Goal: Transaction & Acquisition: Subscribe to service/newsletter

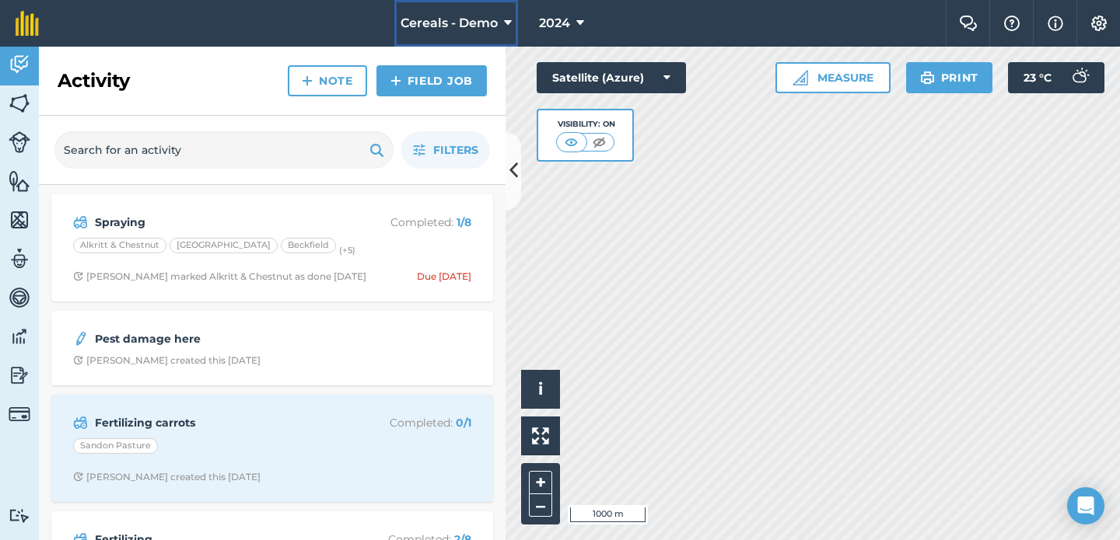
click at [421, 21] on span "Cereals - Demo" at bounding box center [448, 23] width 97 height 19
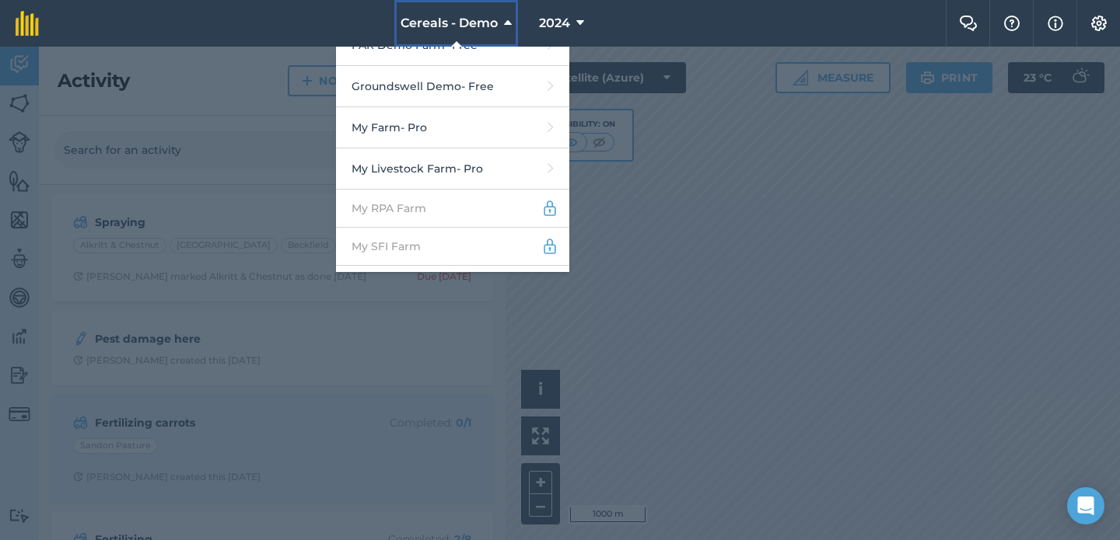
scroll to position [519, 0]
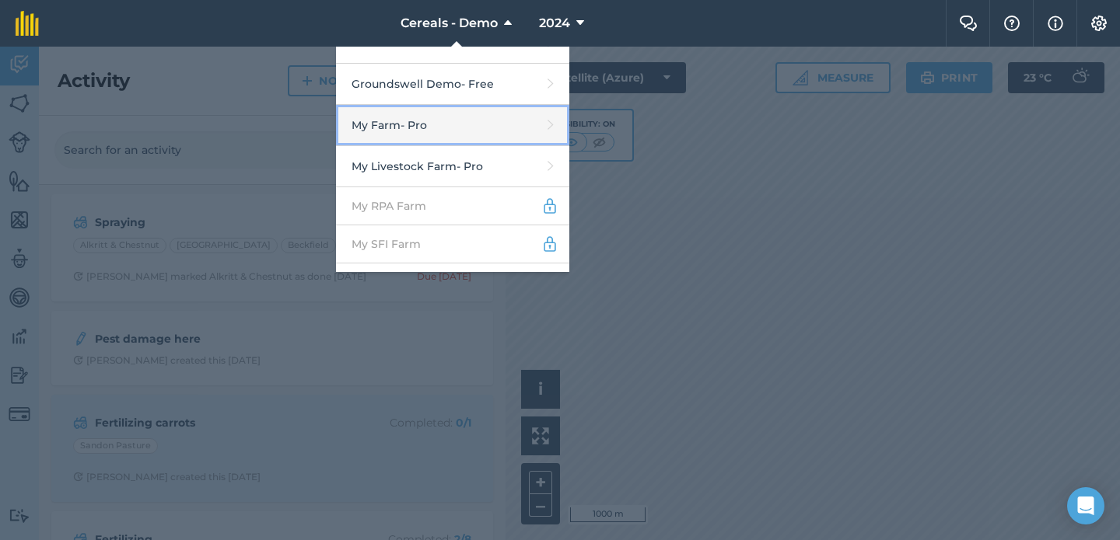
click at [470, 117] on link "My Farm - Pro" at bounding box center [452, 125] width 233 height 41
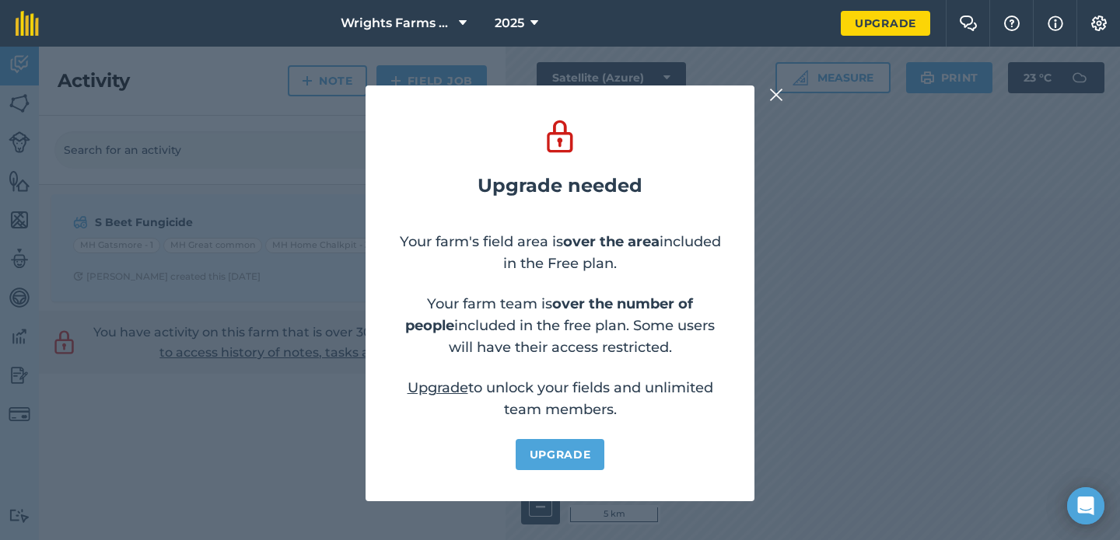
click at [781, 99] on img at bounding box center [776, 95] width 14 height 19
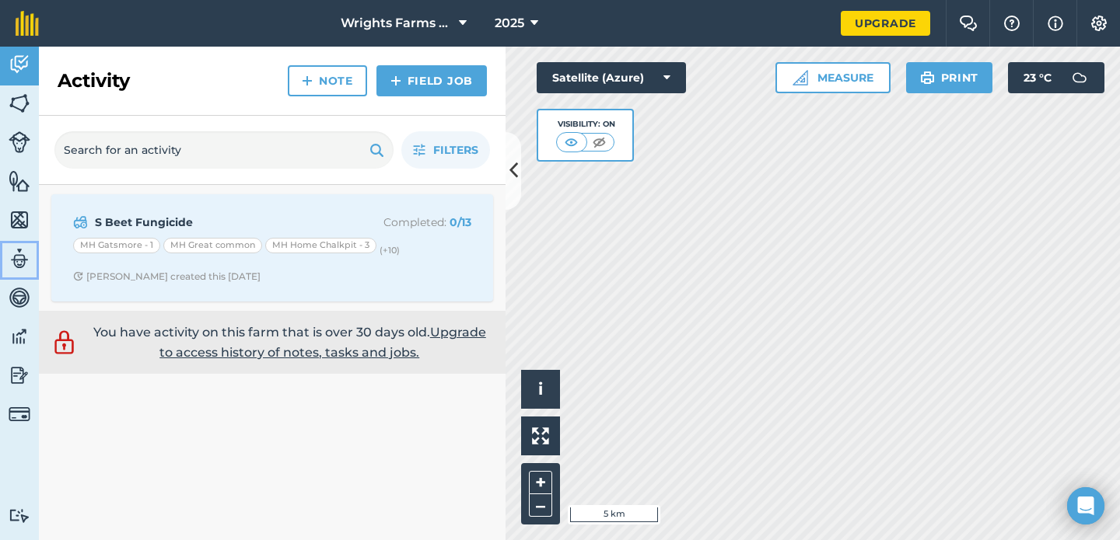
click at [17, 261] on img at bounding box center [20, 258] width 22 height 23
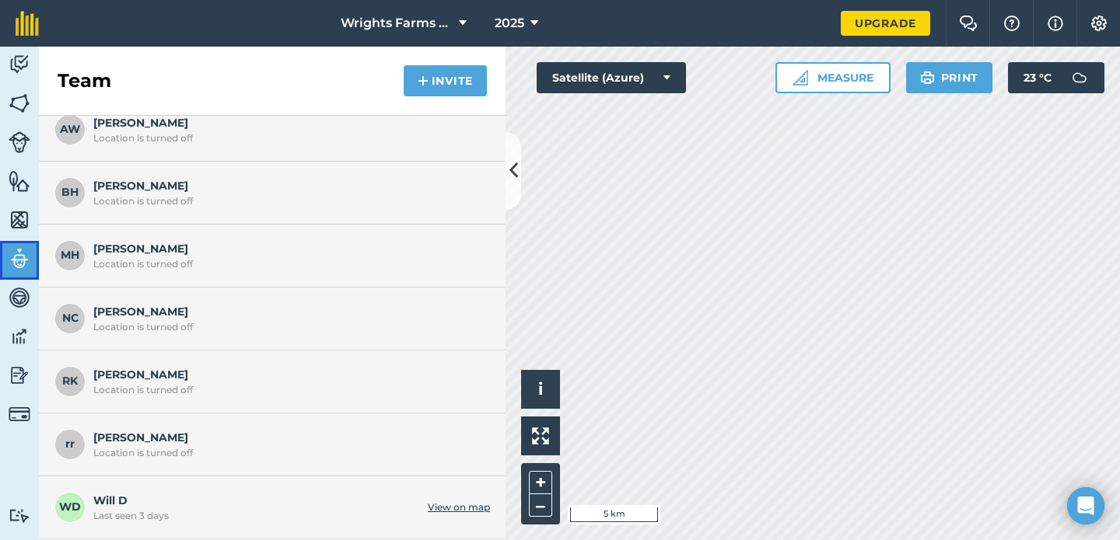
scroll to position [376, 0]
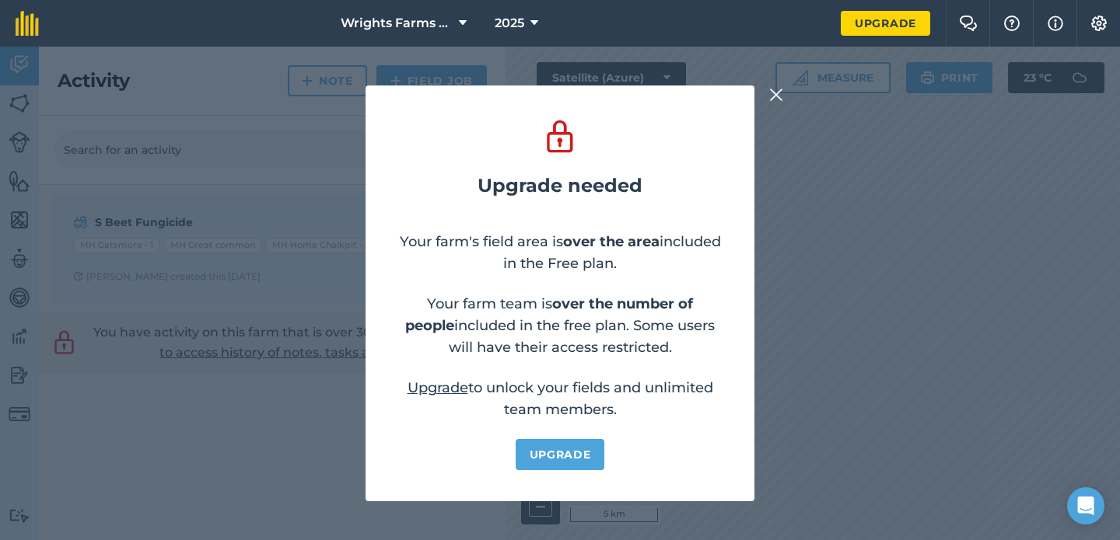
click at [774, 92] on img at bounding box center [776, 95] width 14 height 19
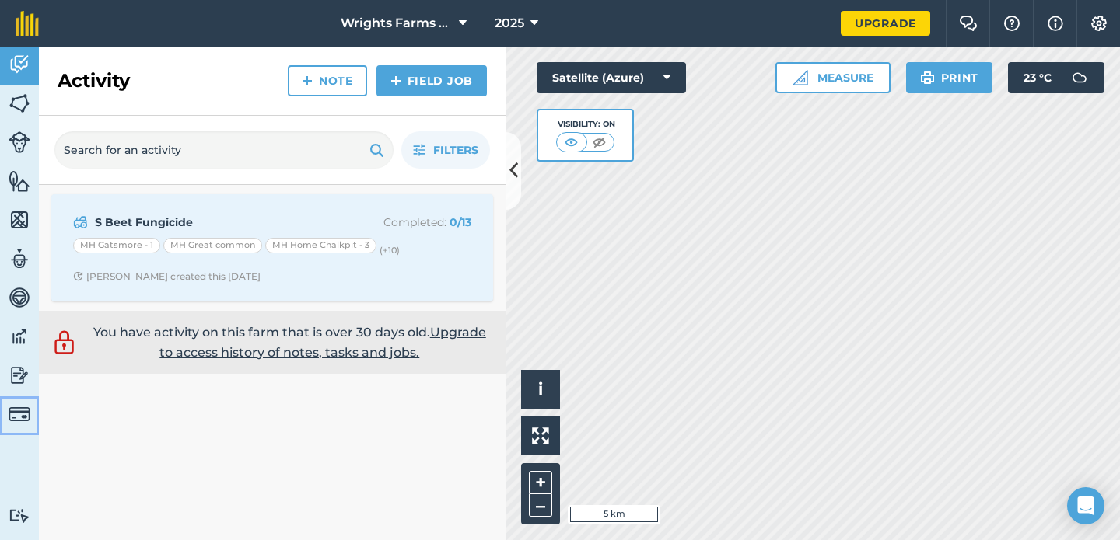
click at [30, 415] on link "Billing" at bounding box center [19, 416] width 39 height 39
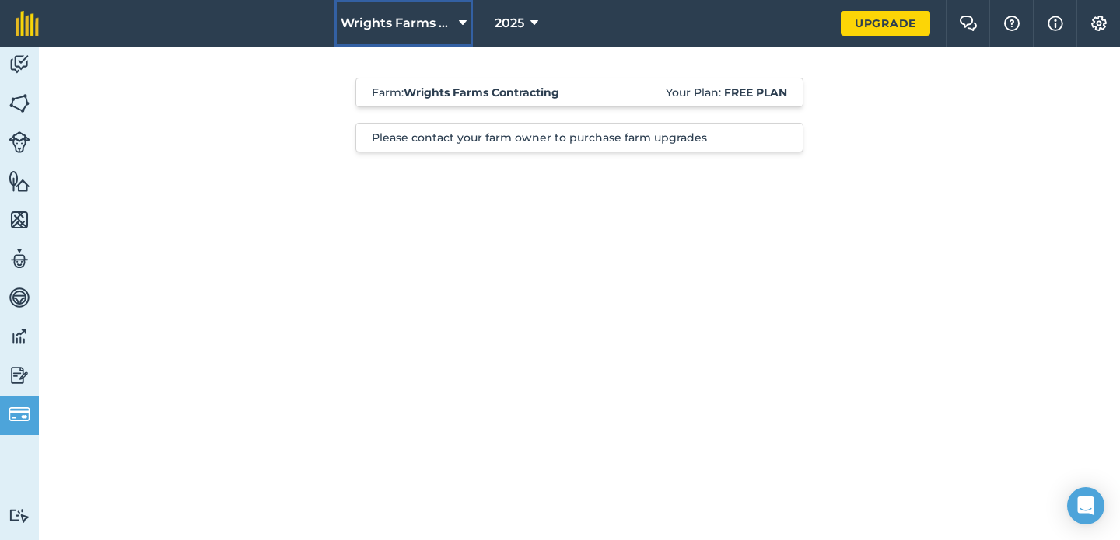
click at [444, 37] on button "Wrights Farms Contracting" at bounding box center [403, 23] width 138 height 47
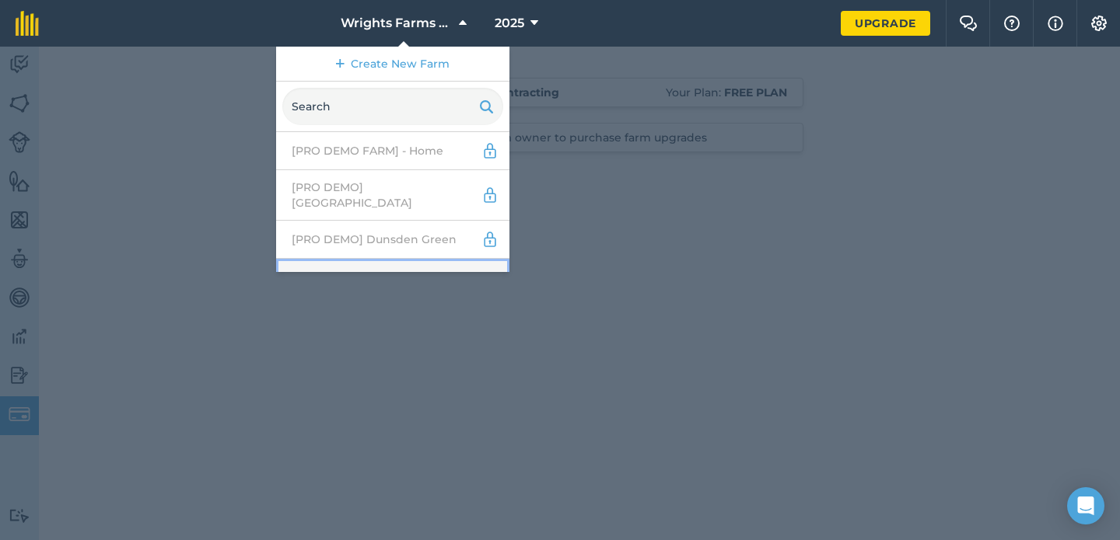
click at [411, 259] on link "Abbey Farm - Pro" at bounding box center [392, 279] width 233 height 41
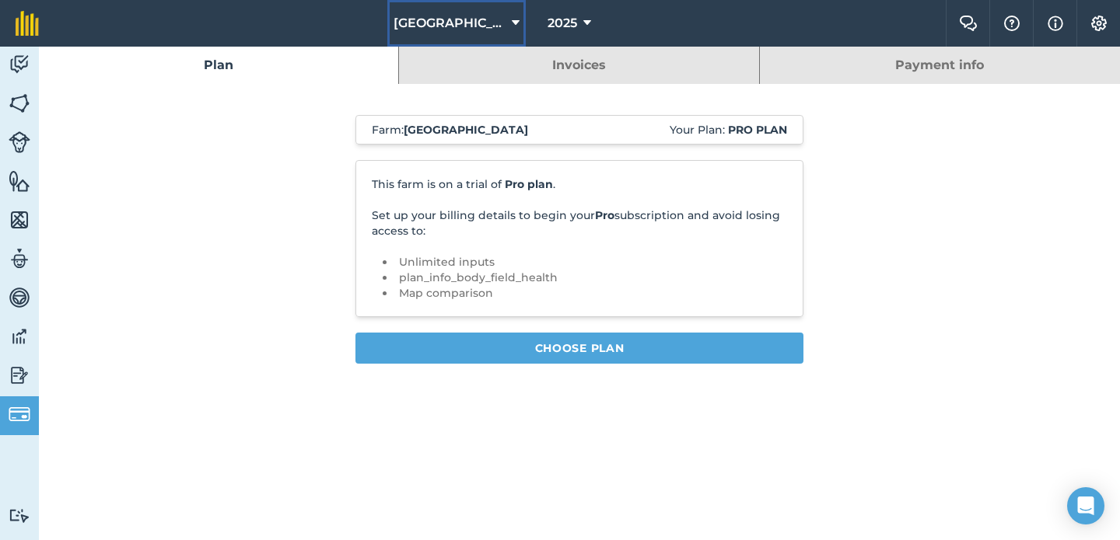
click at [423, 27] on span "[GEOGRAPHIC_DATA]" at bounding box center [449, 23] width 112 height 19
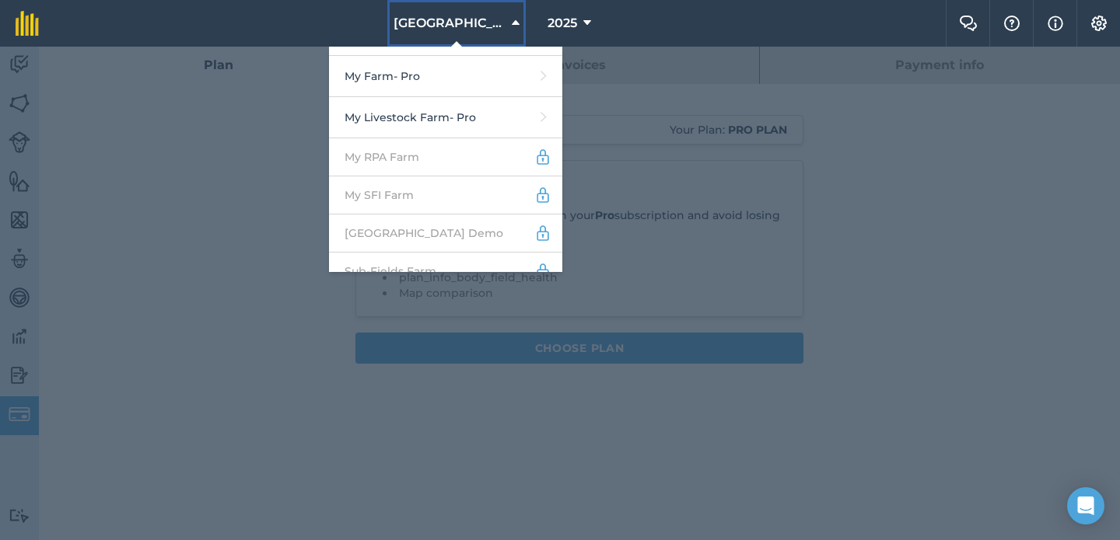
scroll to position [732, 0]
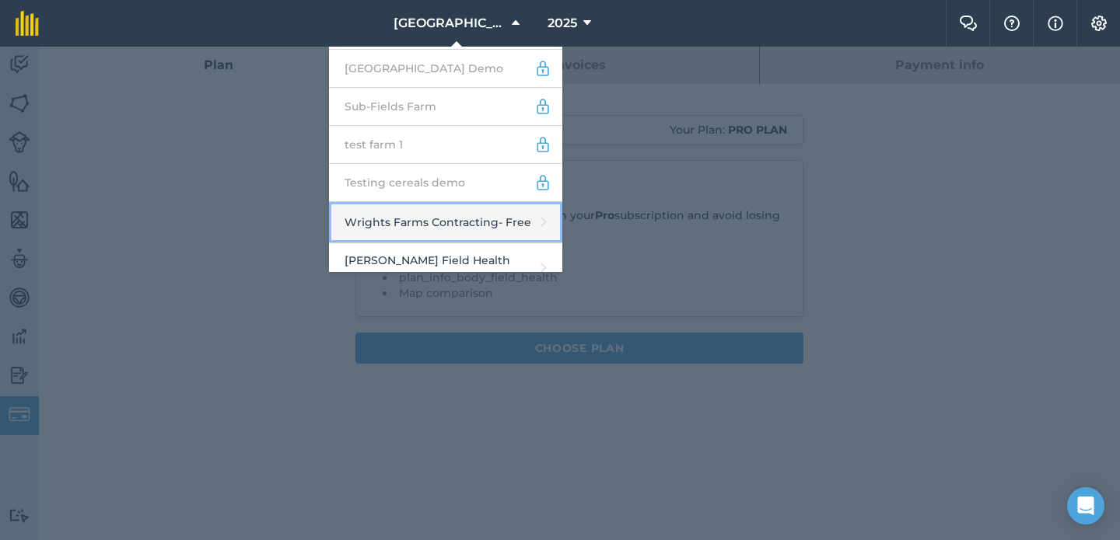
click at [393, 211] on link "Wrights Farms Contracting - Free" at bounding box center [445, 222] width 233 height 41
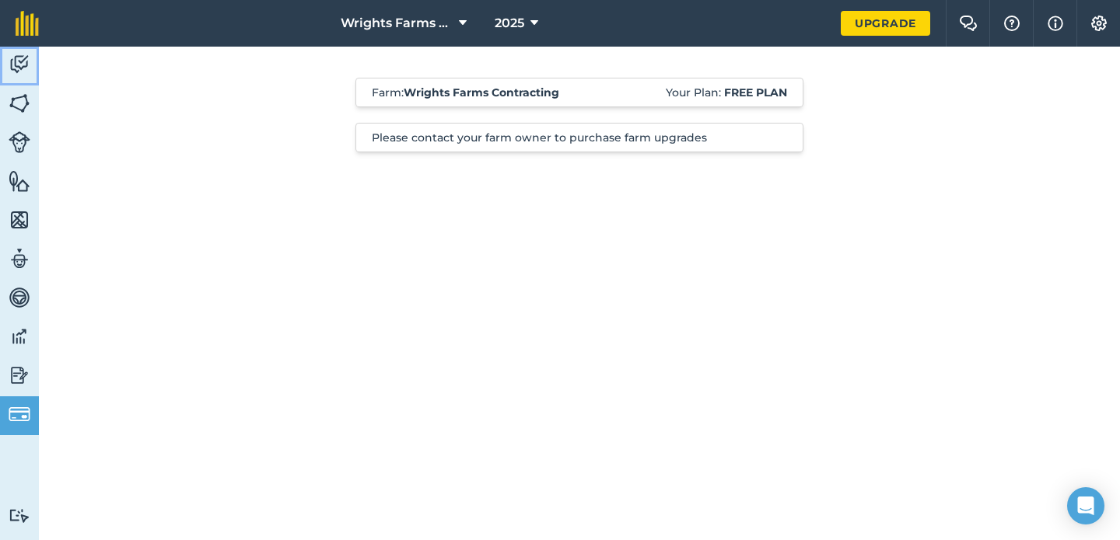
click at [25, 58] on img at bounding box center [20, 64] width 22 height 23
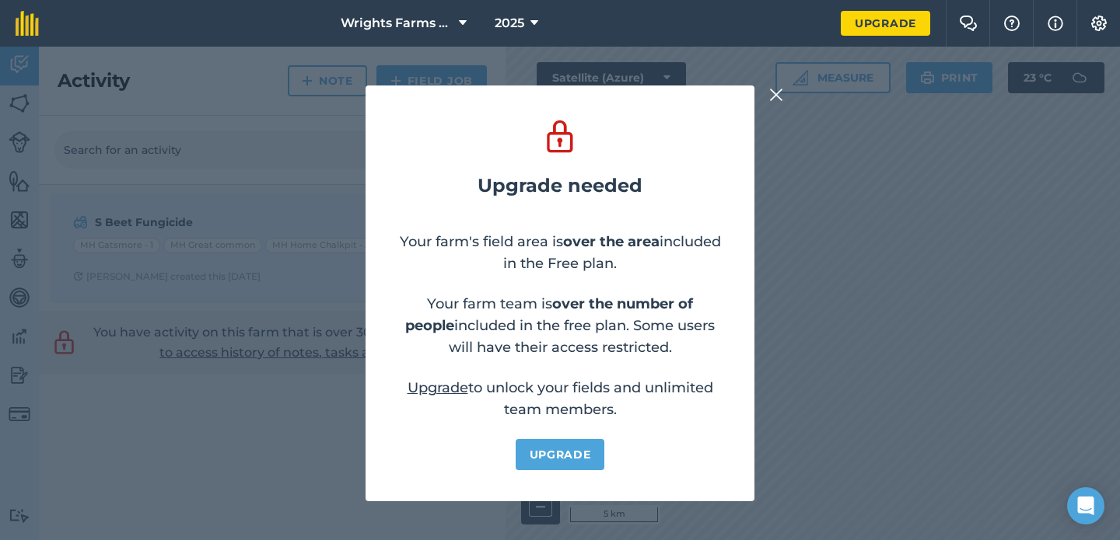
click at [770, 89] on img at bounding box center [776, 95] width 14 height 19
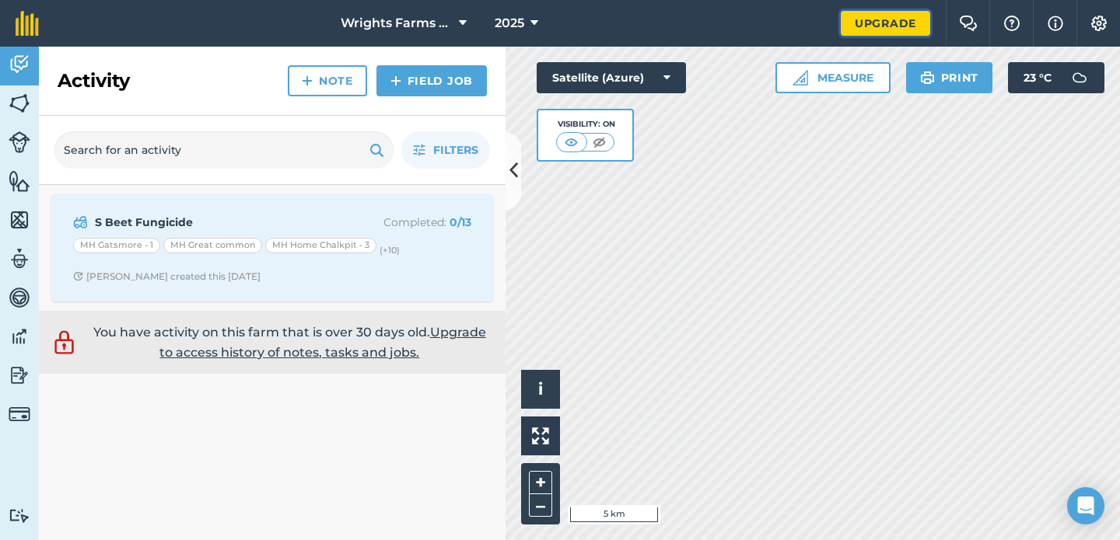
click at [902, 25] on link "Upgrade" at bounding box center [884, 23] width 89 height 25
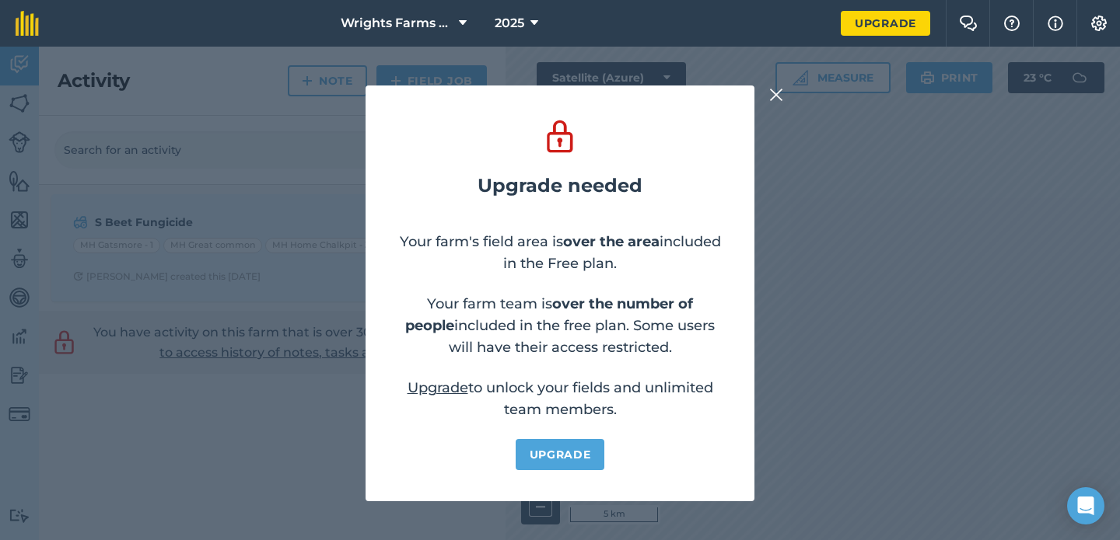
click at [777, 92] on img at bounding box center [776, 95] width 14 height 19
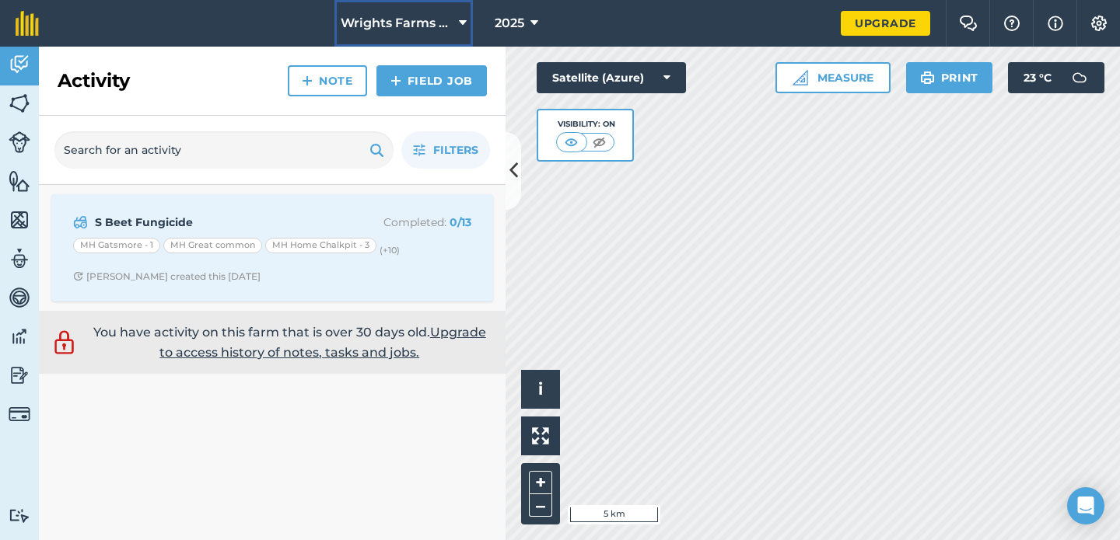
click at [437, 26] on span "Wrights Farms Contracting" at bounding box center [397, 23] width 112 height 19
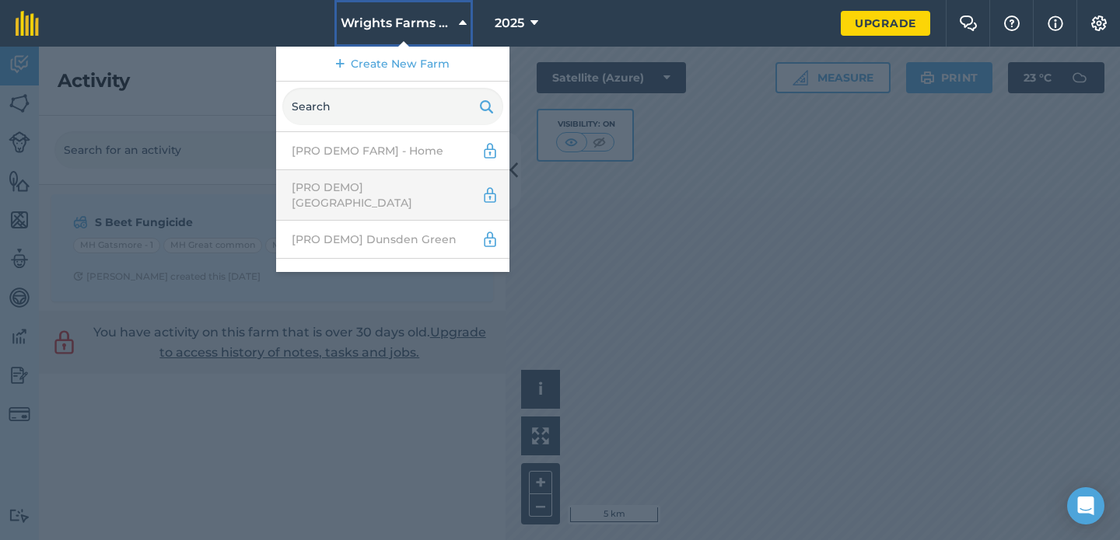
scroll to position [86, 0]
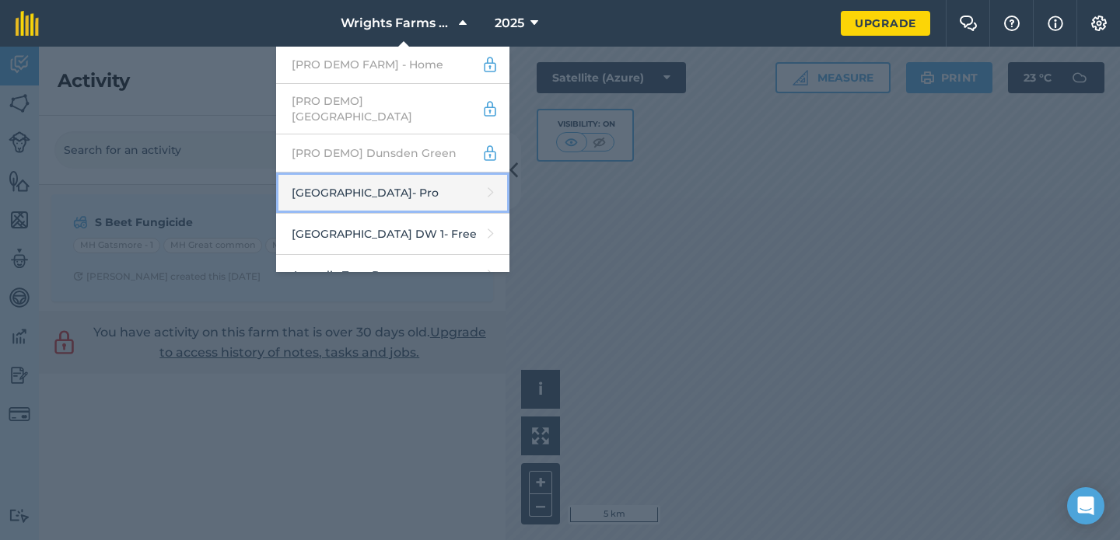
click at [408, 180] on link "Abbey Farm - Pro" at bounding box center [392, 193] width 233 height 41
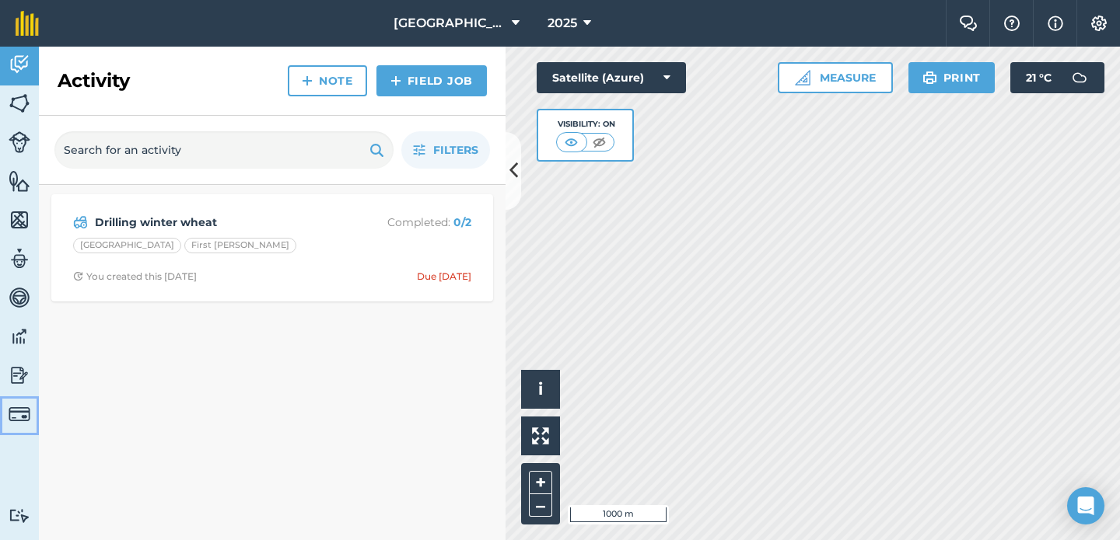
click at [3, 435] on link "Billing" at bounding box center [19, 416] width 39 height 39
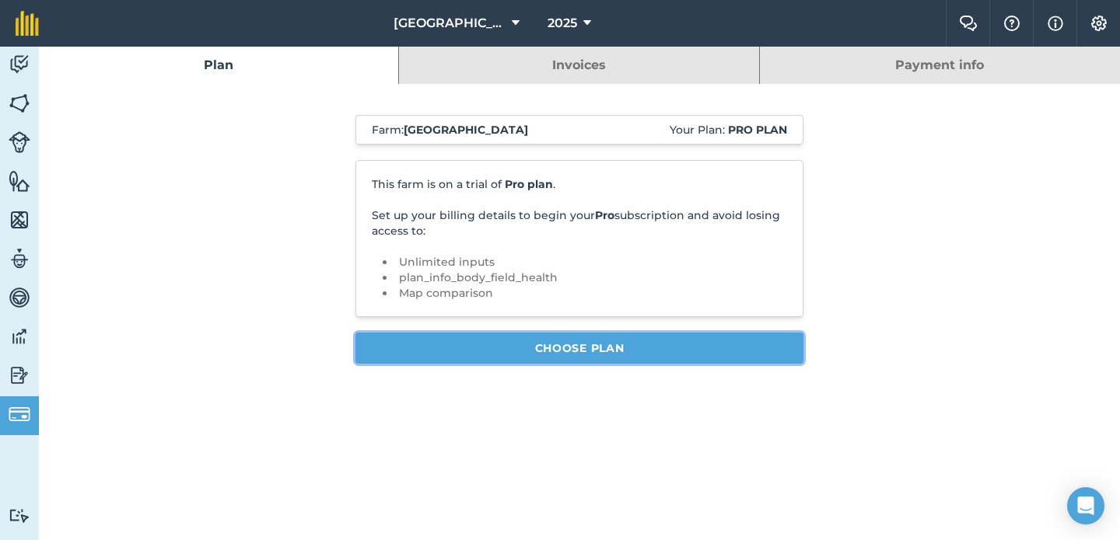
click at [477, 363] on link "Choose Plan" at bounding box center [579, 348] width 448 height 31
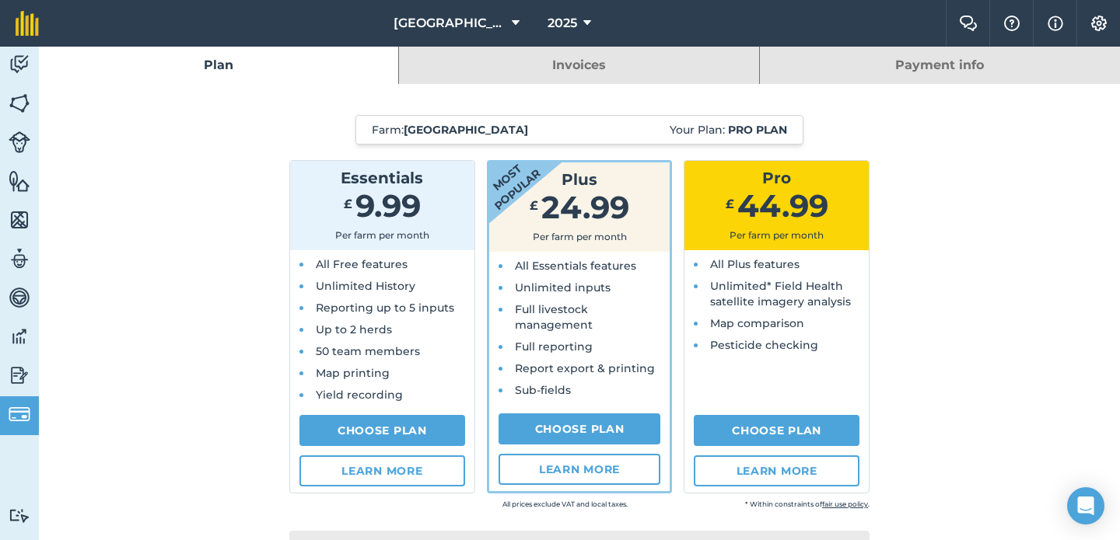
scroll to position [2, 0]
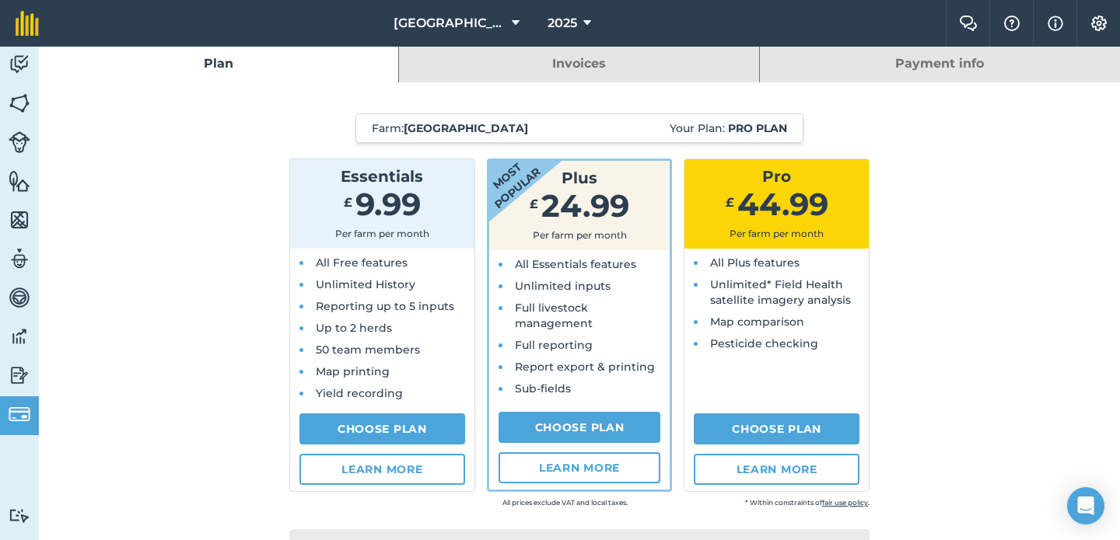
click at [535, 68] on link "Invoices" at bounding box center [578, 63] width 359 height 37
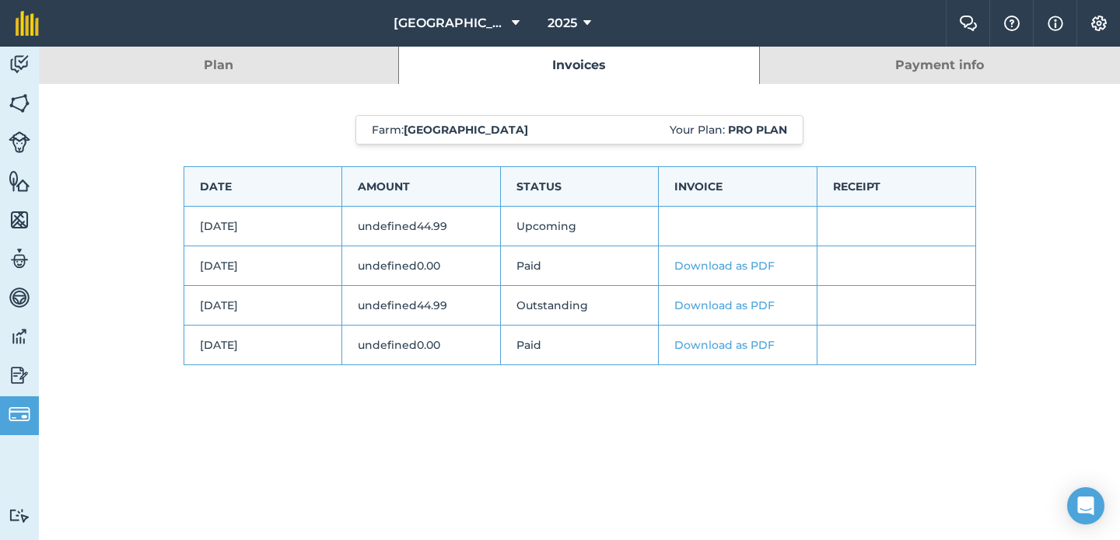
click at [299, 59] on link "Plan" at bounding box center [218, 65] width 359 height 37
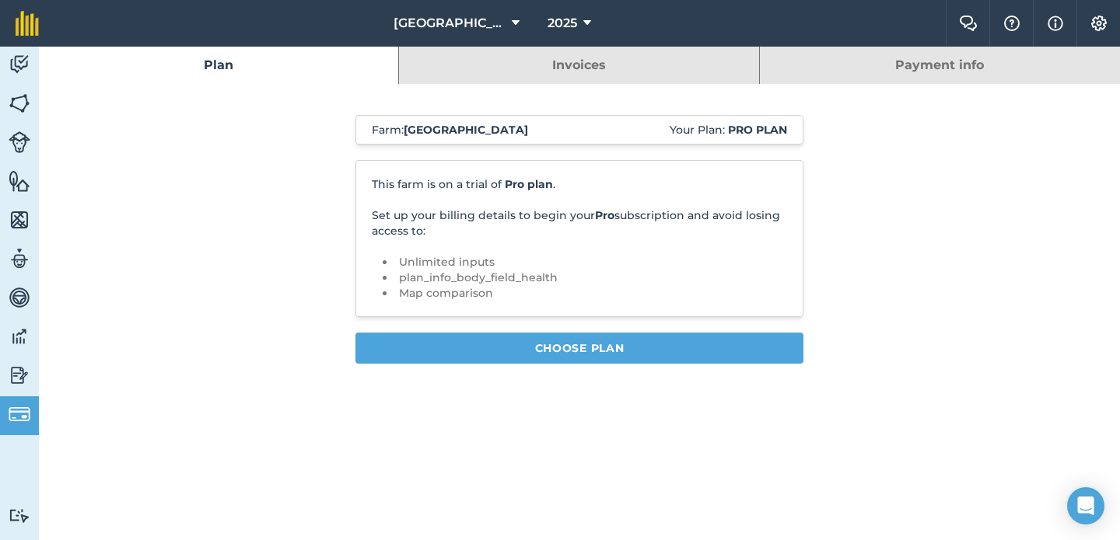
click at [817, 76] on link "Payment info" at bounding box center [940, 65] width 360 height 37
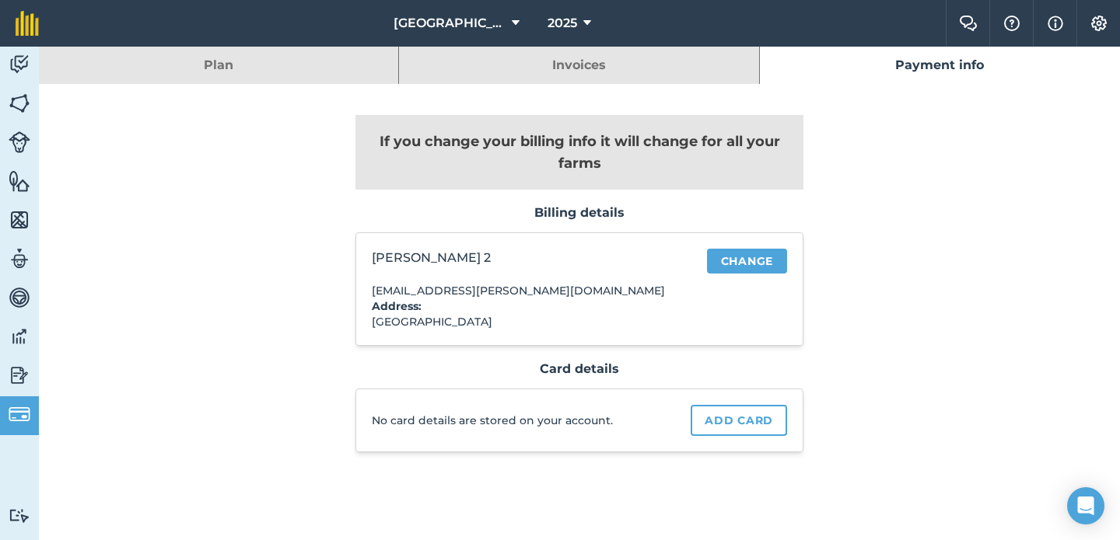
click at [288, 61] on link "Plan" at bounding box center [218, 65] width 359 height 37
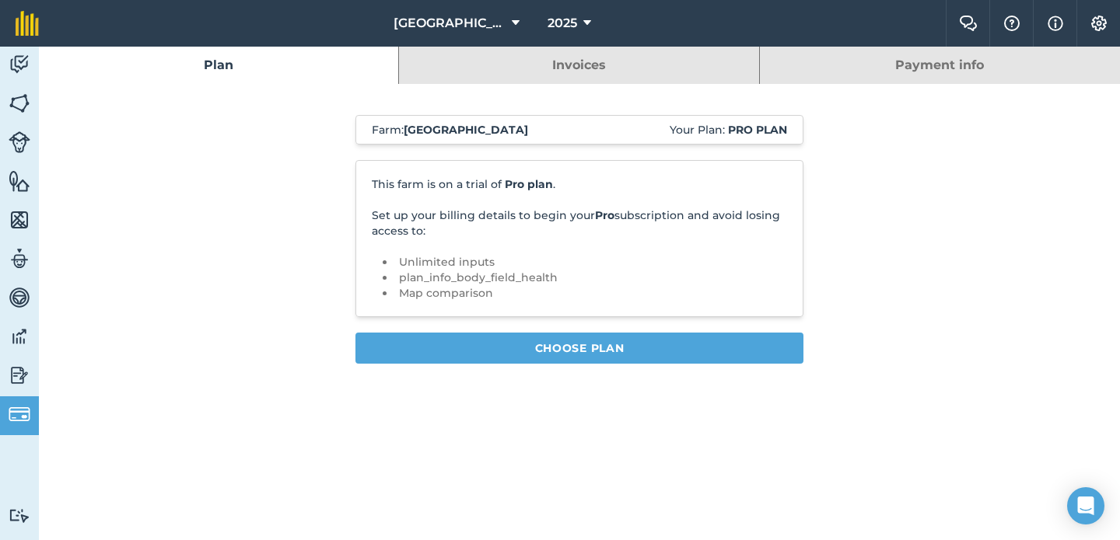
click at [660, 59] on link "Invoices" at bounding box center [578, 65] width 359 height 37
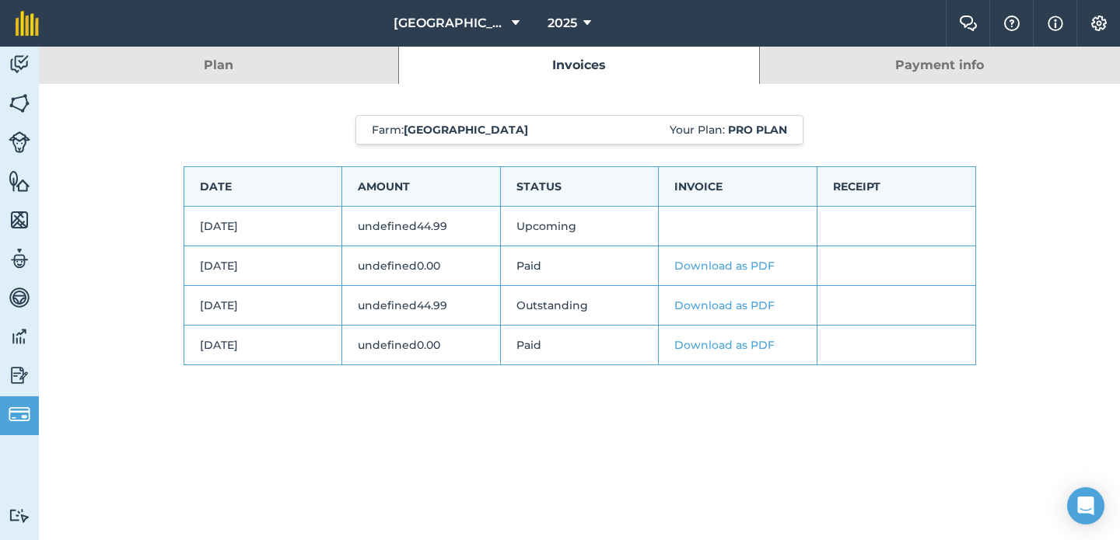
click at [347, 74] on link "Plan" at bounding box center [218, 65] width 359 height 37
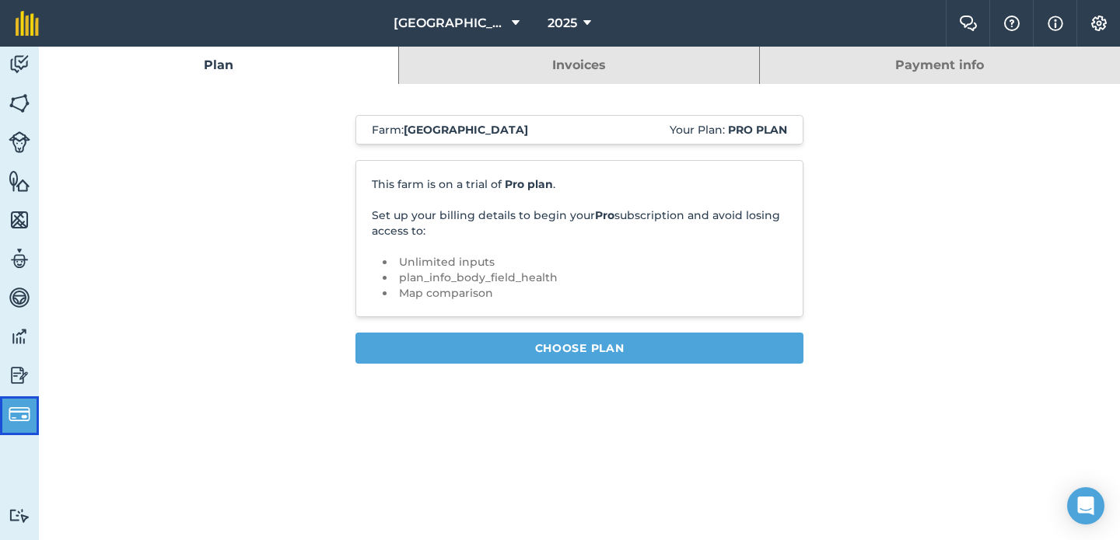
click at [20, 425] on link "Billing" at bounding box center [19, 416] width 39 height 39
click at [28, 365] on img at bounding box center [20, 375] width 22 height 23
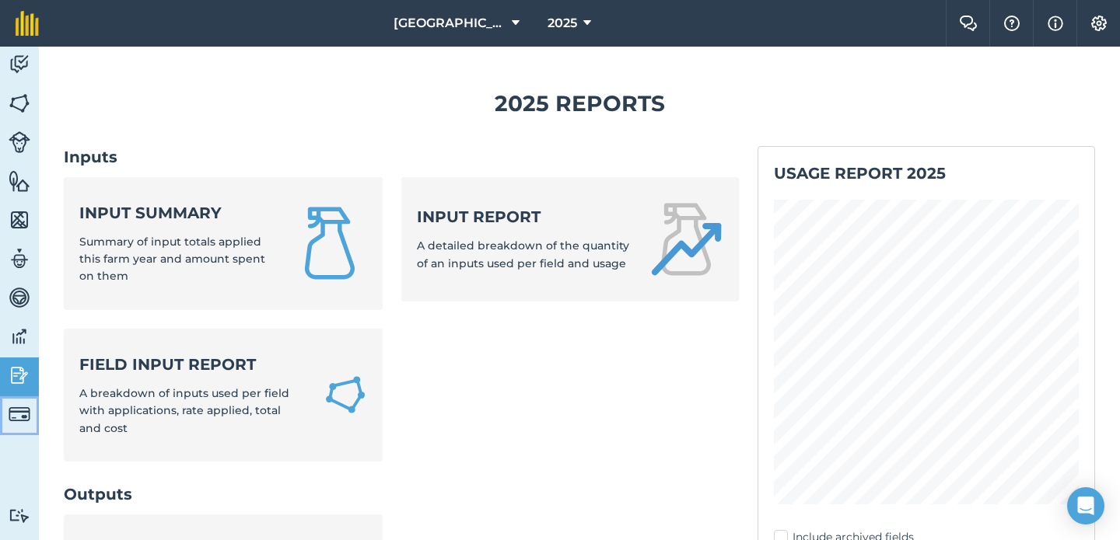
click at [25, 404] on img at bounding box center [20, 415] width 22 height 22
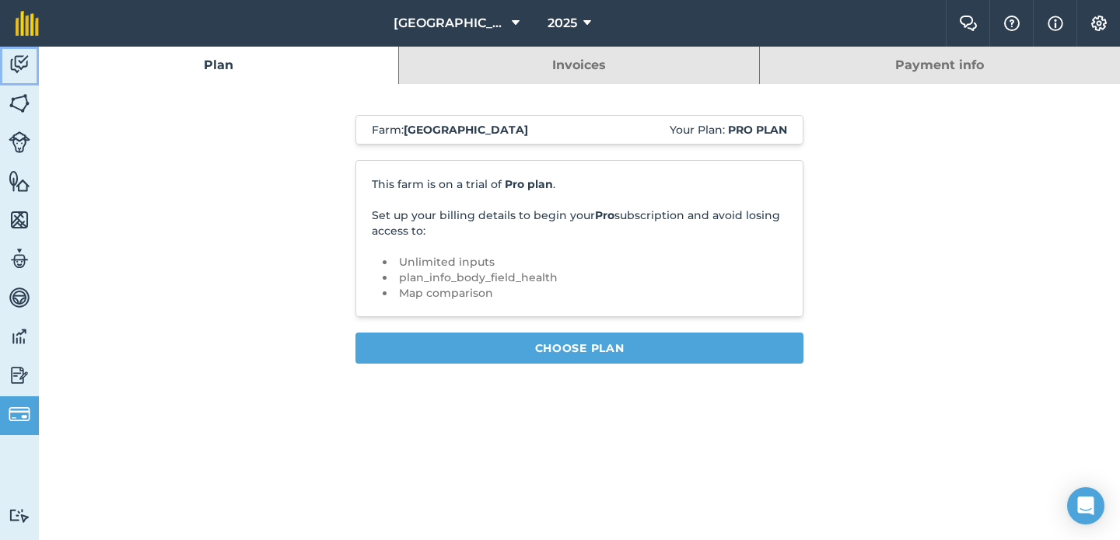
click at [24, 75] on img at bounding box center [20, 64] width 22 height 23
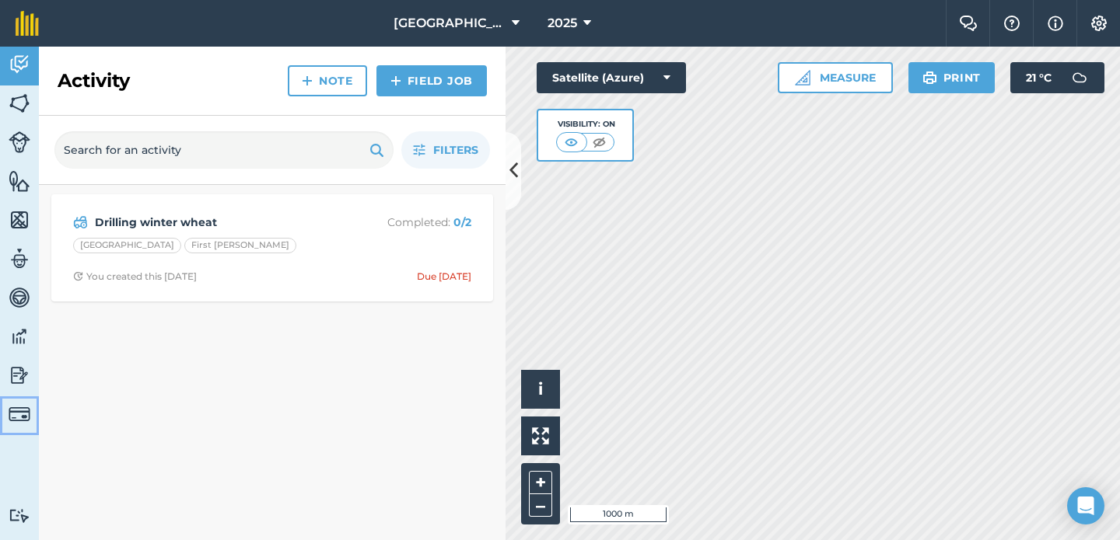
click at [22, 415] on img at bounding box center [20, 415] width 22 height 22
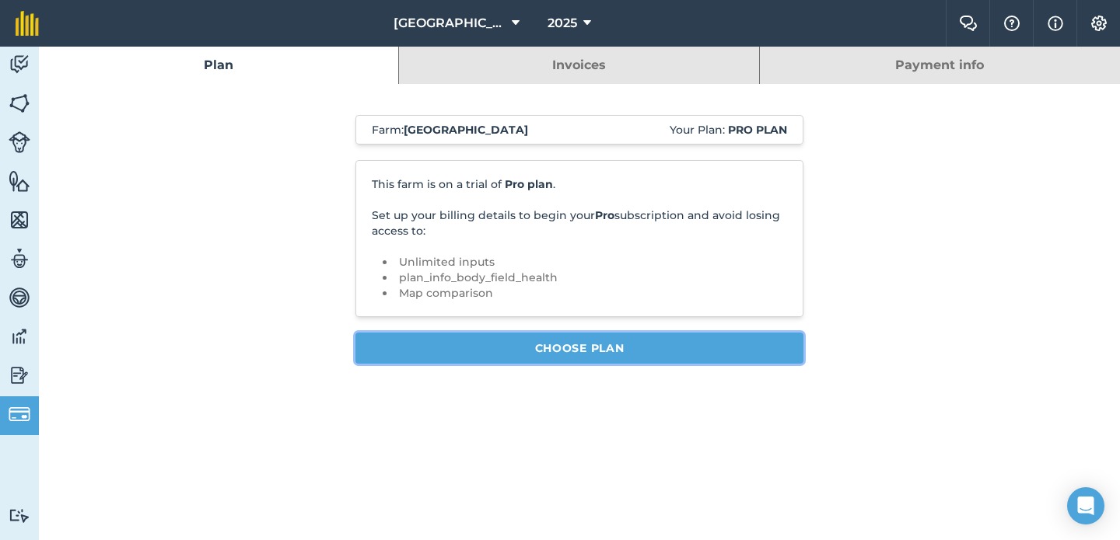
click at [442, 347] on link "Choose Plan" at bounding box center [579, 348] width 448 height 31
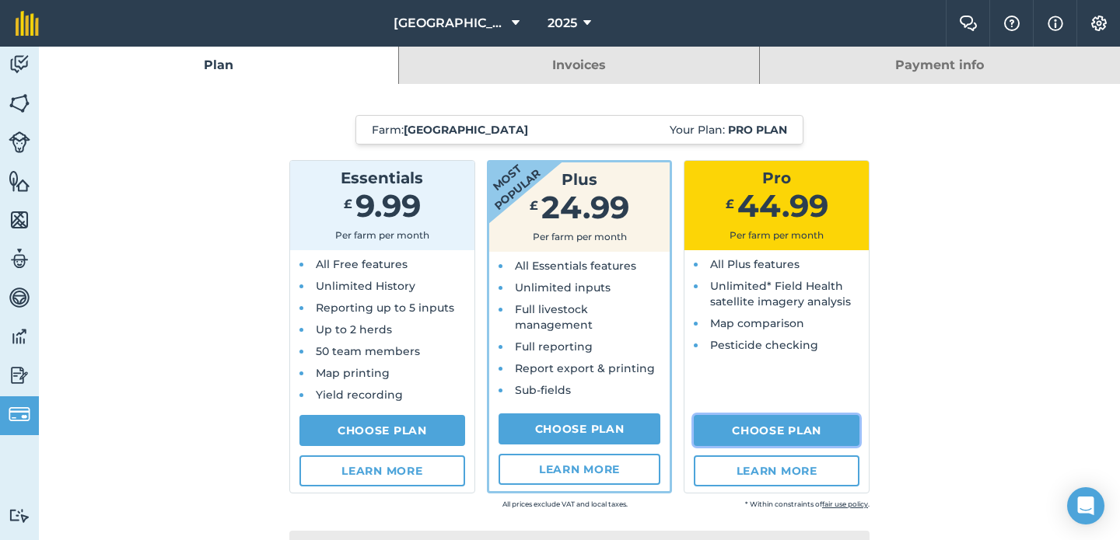
click at [777, 431] on link "Choose Plan" at bounding box center [777, 430] width 166 height 31
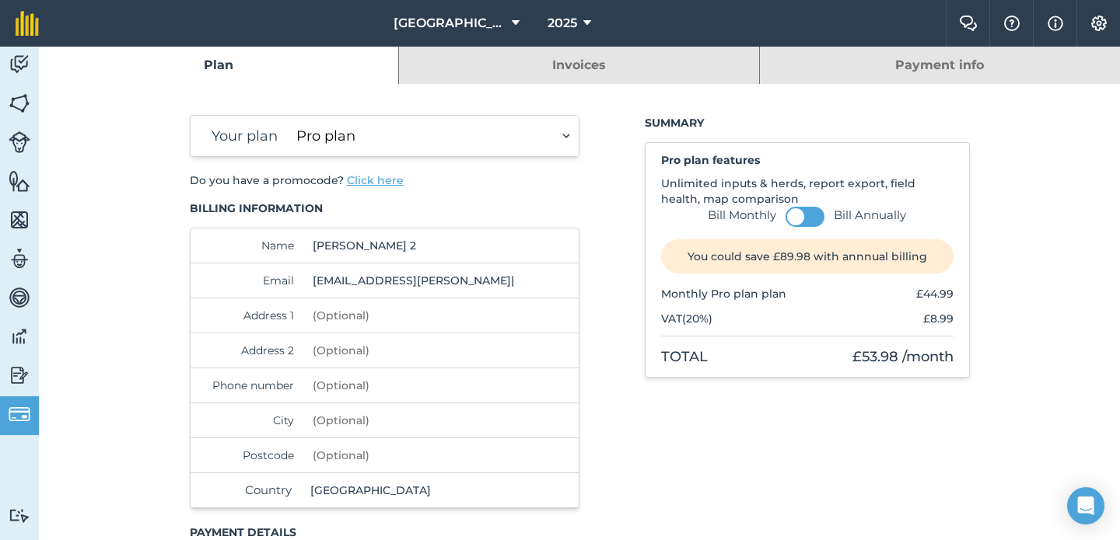
click at [402, 142] on select "Essentials plan Plus plan Pro plan" at bounding box center [434, 136] width 288 height 40
select select "9220acf7-288c-4cbd-b74c-53c24f79aa56"
click at [816, 214] on button at bounding box center [804, 217] width 39 height 20
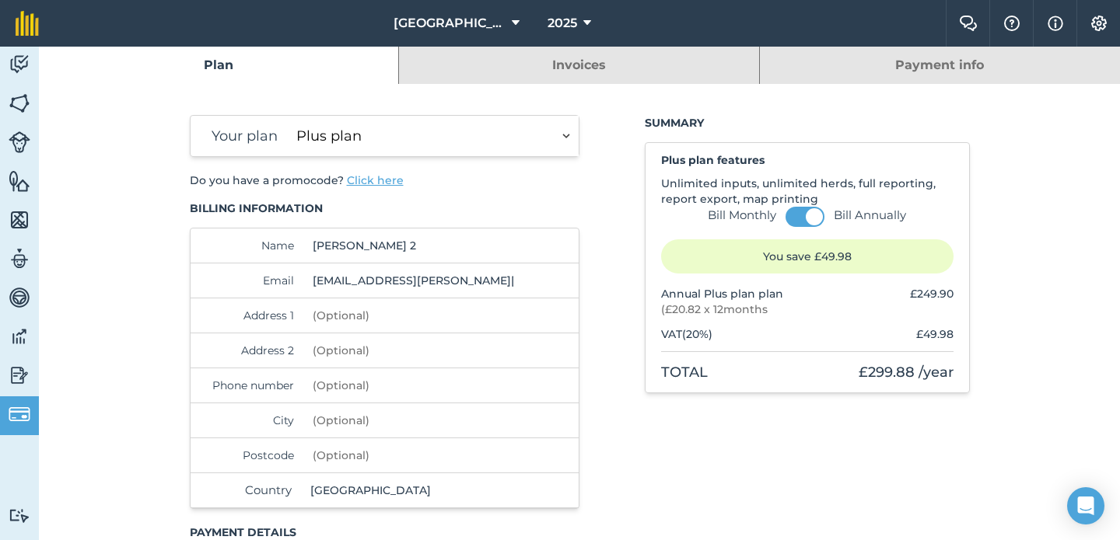
click at [520, 79] on link "Invoices" at bounding box center [578, 65] width 359 height 37
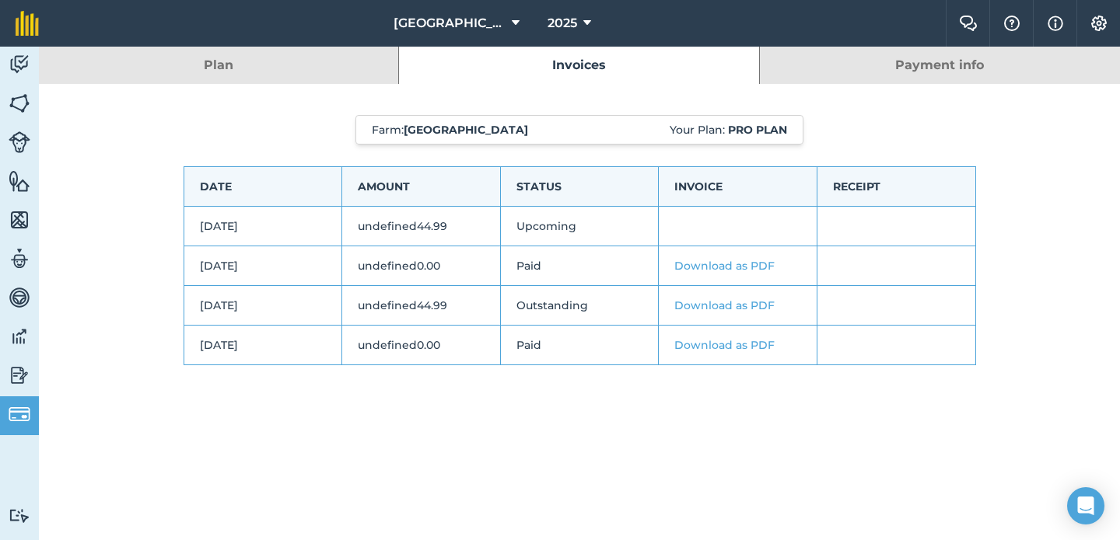
click at [895, 71] on link "Payment info" at bounding box center [940, 65] width 360 height 37
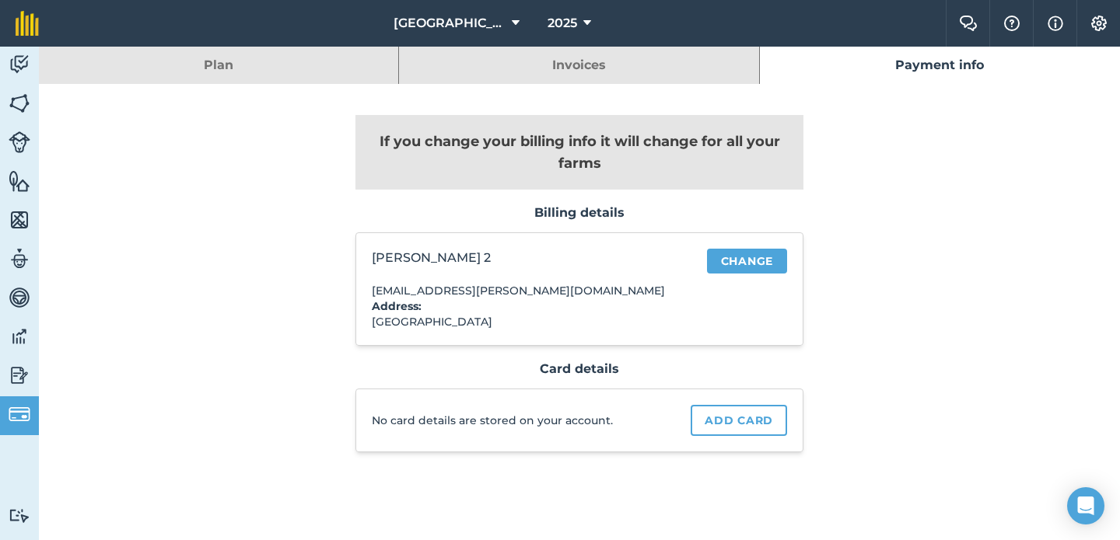
click at [343, 65] on link "Plan" at bounding box center [218, 65] width 359 height 37
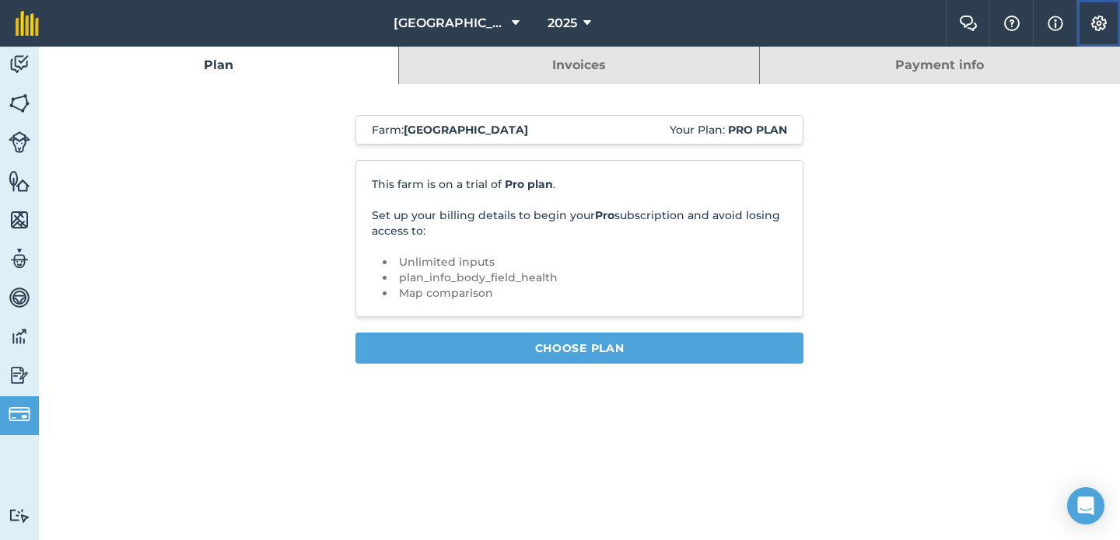
click at [1103, 27] on img at bounding box center [1098, 24] width 19 height 16
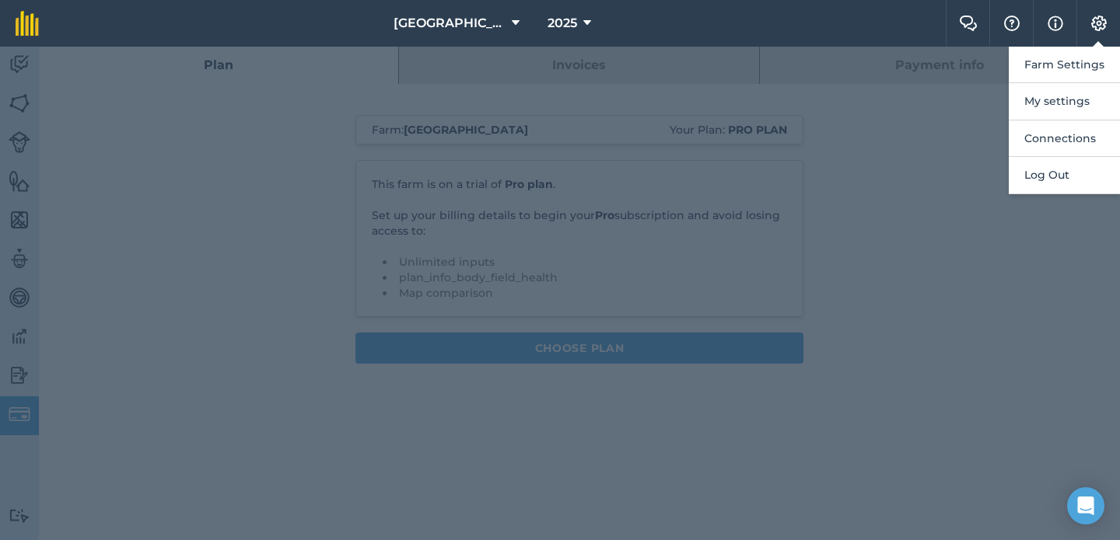
click at [950, 169] on div at bounding box center [560, 294] width 1120 height 494
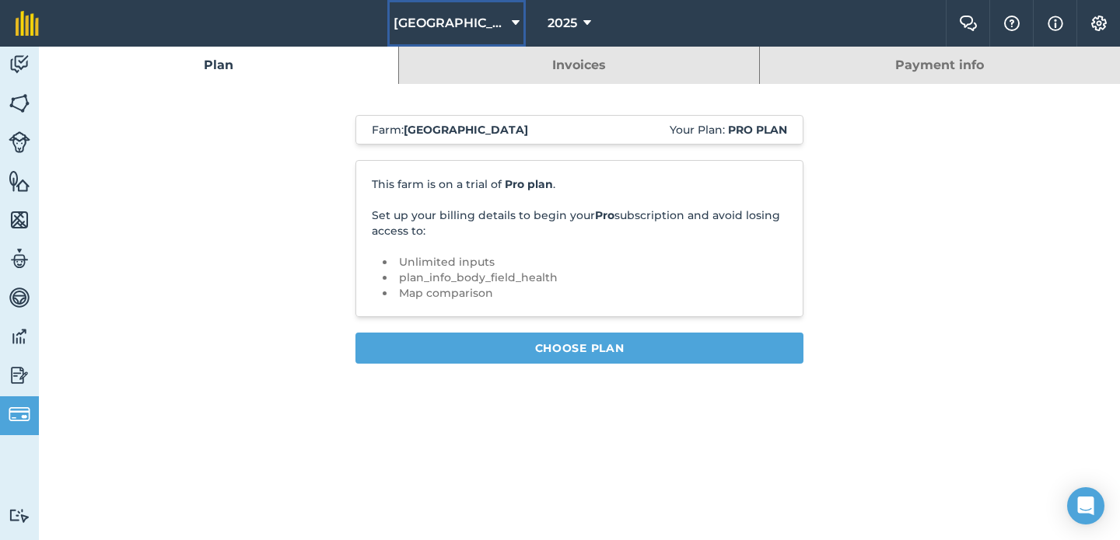
click at [484, 17] on span "[GEOGRAPHIC_DATA]" at bounding box center [449, 23] width 112 height 19
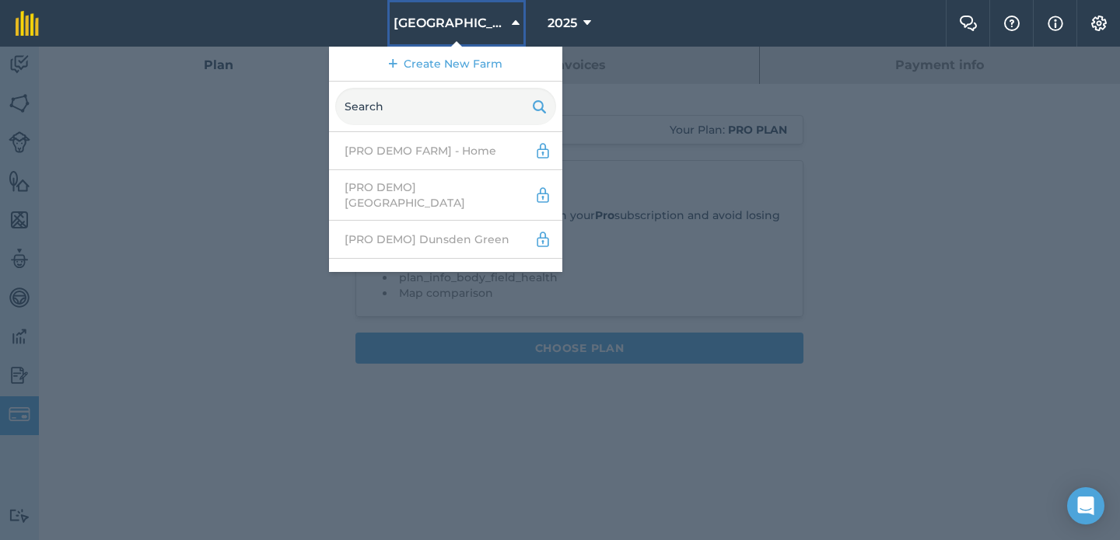
click at [484, 17] on span "[GEOGRAPHIC_DATA]" at bounding box center [449, 23] width 112 height 19
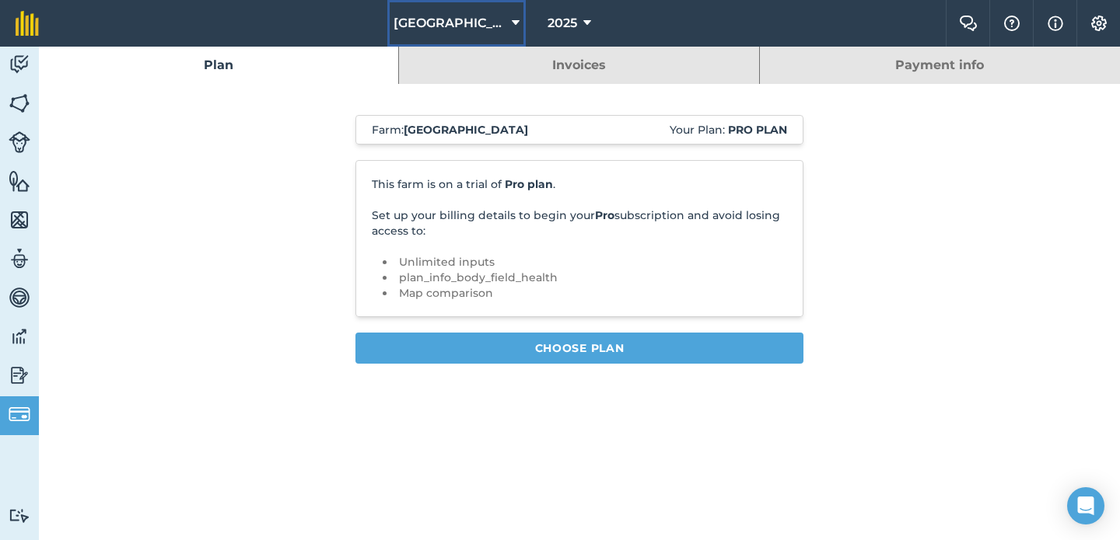
click at [478, 15] on span "[GEOGRAPHIC_DATA]" at bounding box center [449, 23] width 112 height 19
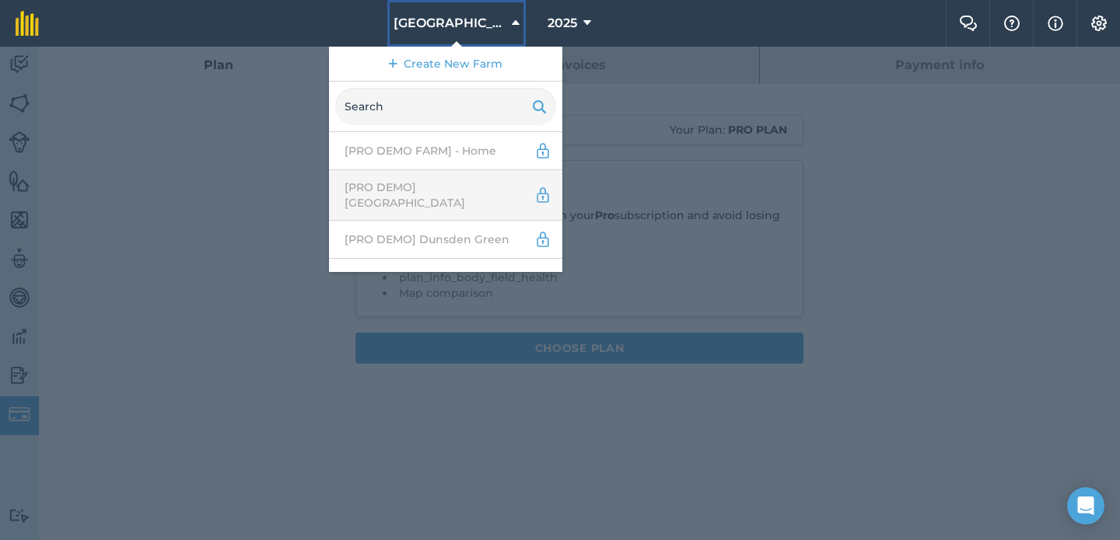
scroll to position [107, 0]
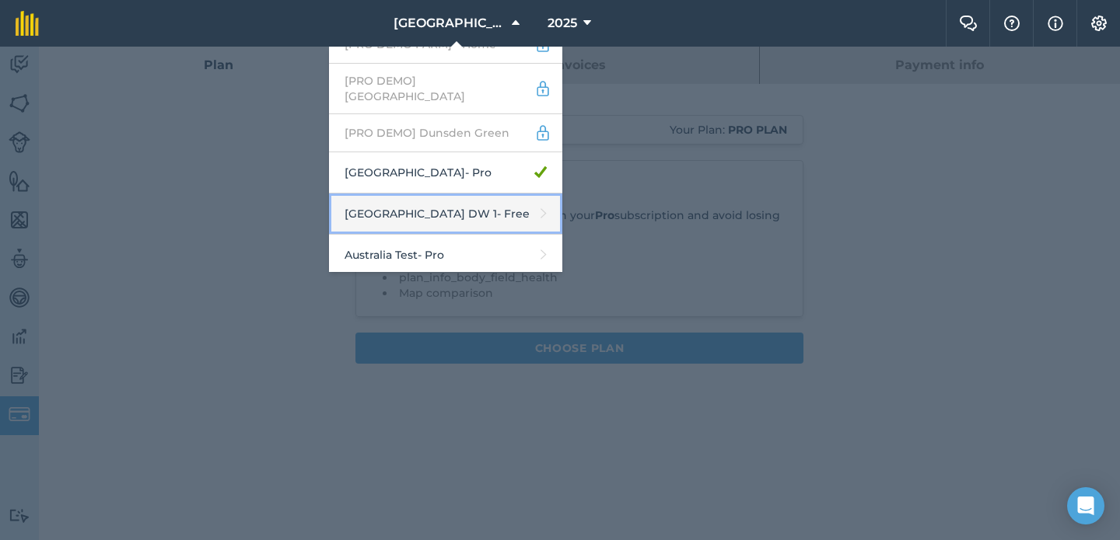
click at [459, 195] on link "Abbey Farm DW 1 - Free" at bounding box center [445, 214] width 233 height 41
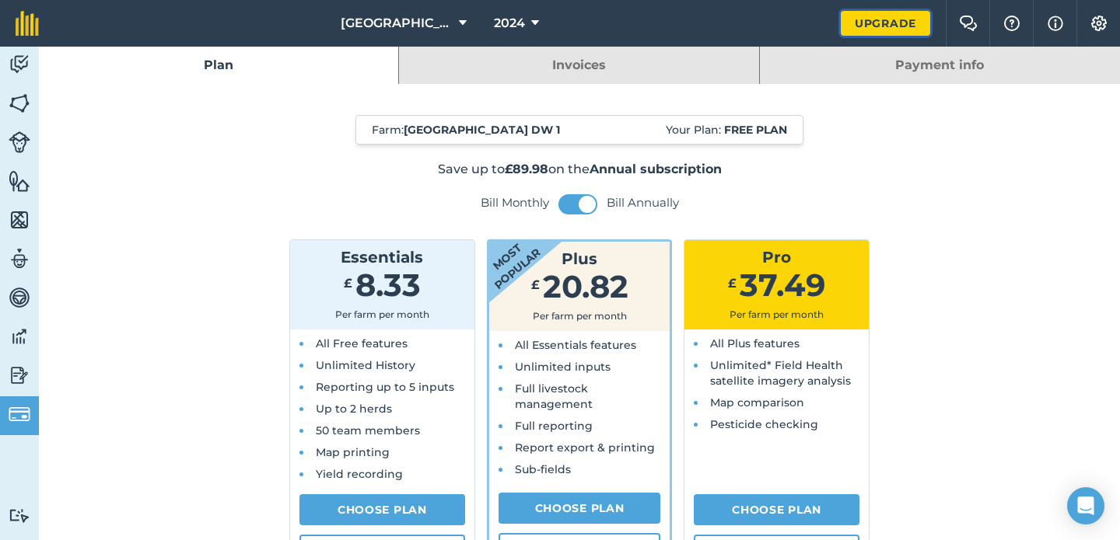
click at [875, 27] on link "Upgrade" at bounding box center [884, 23] width 89 height 25
click at [18, 51] on link "Activity" at bounding box center [19, 66] width 39 height 39
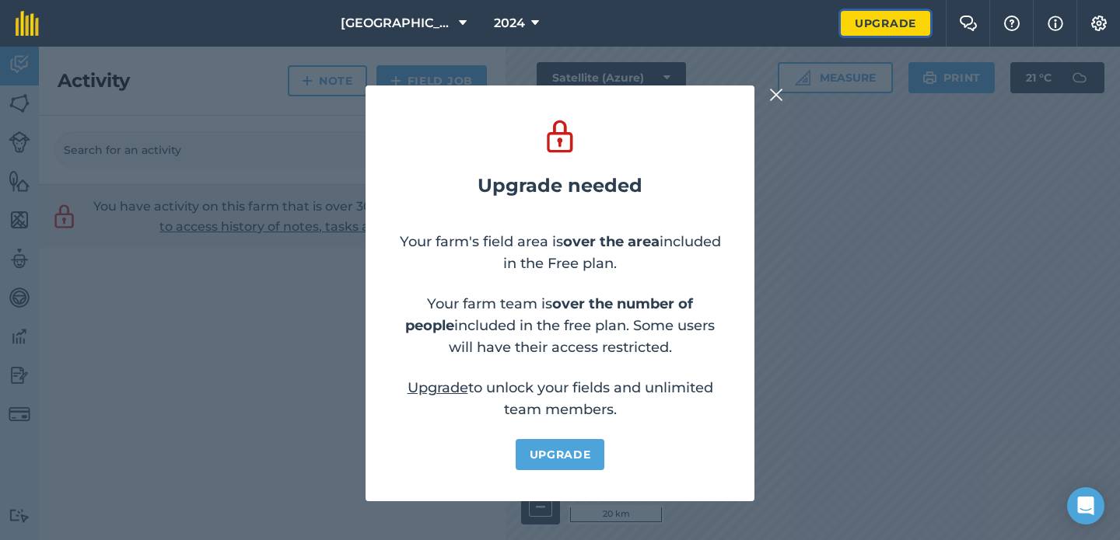
click at [922, 16] on link "Upgrade" at bounding box center [884, 23] width 89 height 25
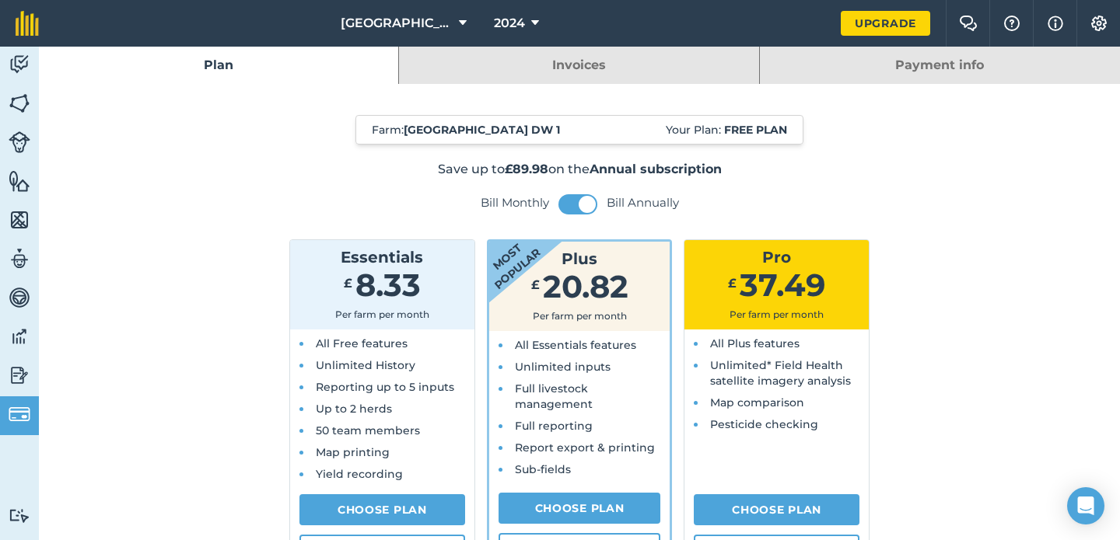
click at [18, 365] on img at bounding box center [20, 375] width 22 height 23
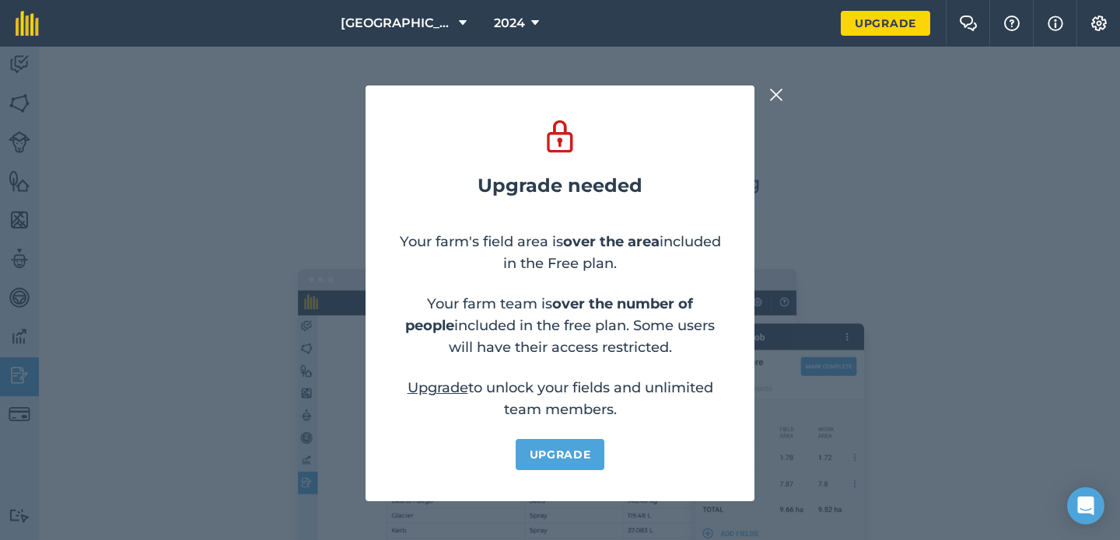
click at [784, 90] on button at bounding box center [776, 95] width 19 height 19
click at [776, 98] on img at bounding box center [776, 95] width 14 height 19
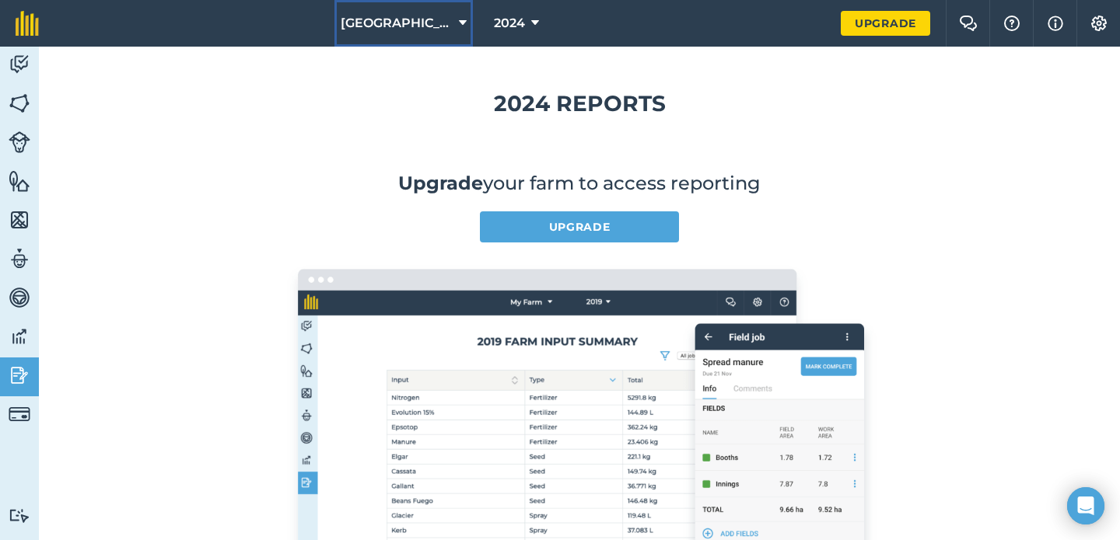
click at [388, 25] on span "[GEOGRAPHIC_DATA] DW 1" at bounding box center [397, 23] width 112 height 19
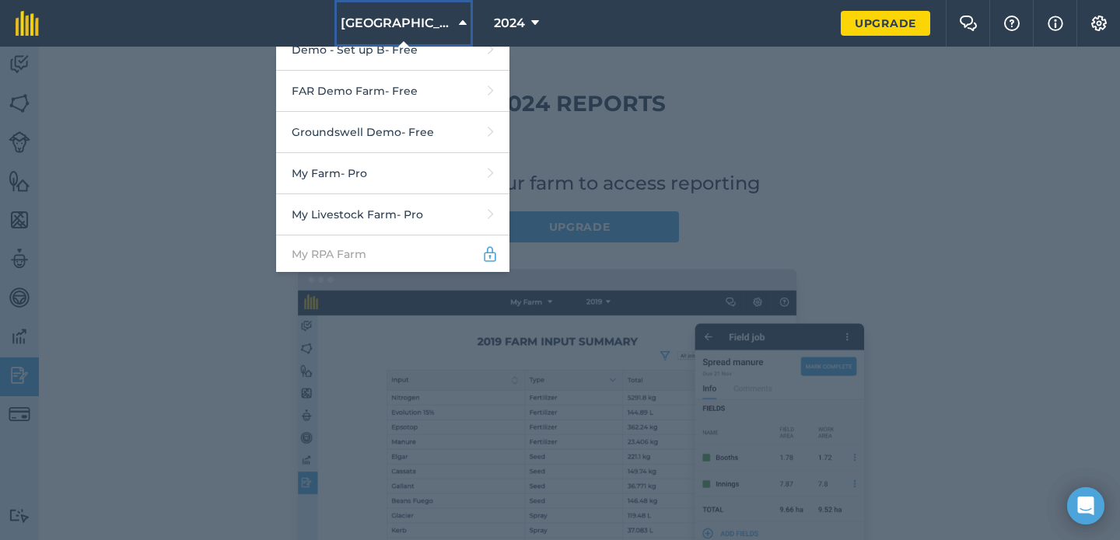
scroll to position [732, 0]
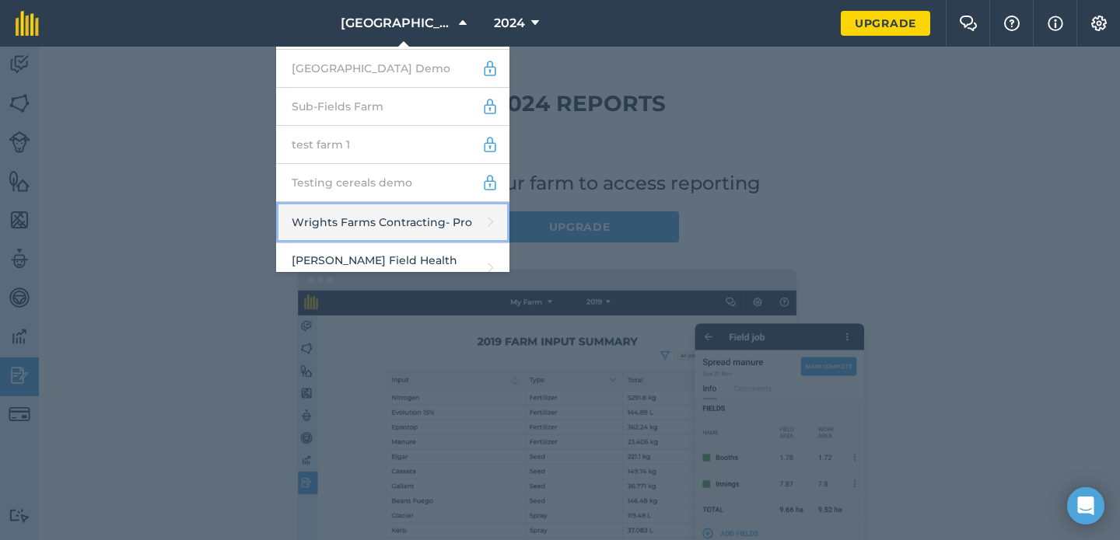
click at [372, 217] on link "Wrights Farms Contracting - Pro" at bounding box center [392, 222] width 233 height 41
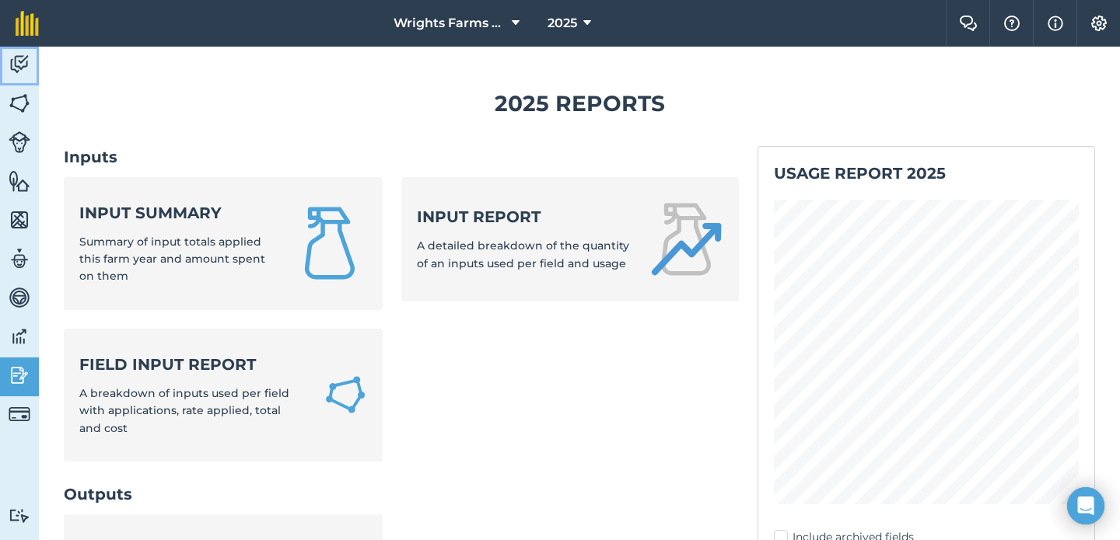
click at [31, 59] on link "Activity" at bounding box center [19, 66] width 39 height 39
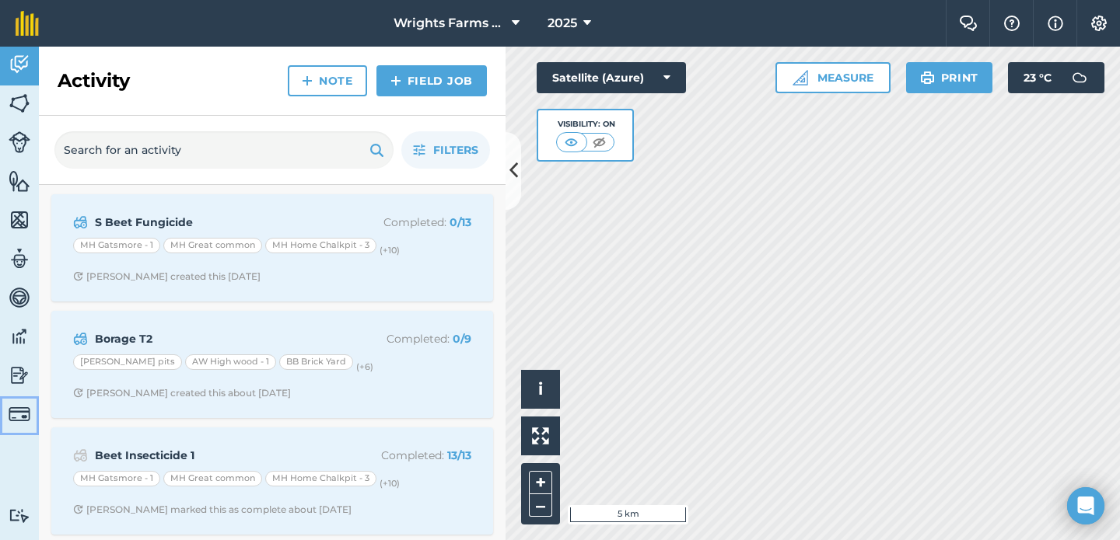
click at [12, 426] on link "Billing" at bounding box center [19, 416] width 39 height 39
